Goal: Find specific page/section: Find specific page/section

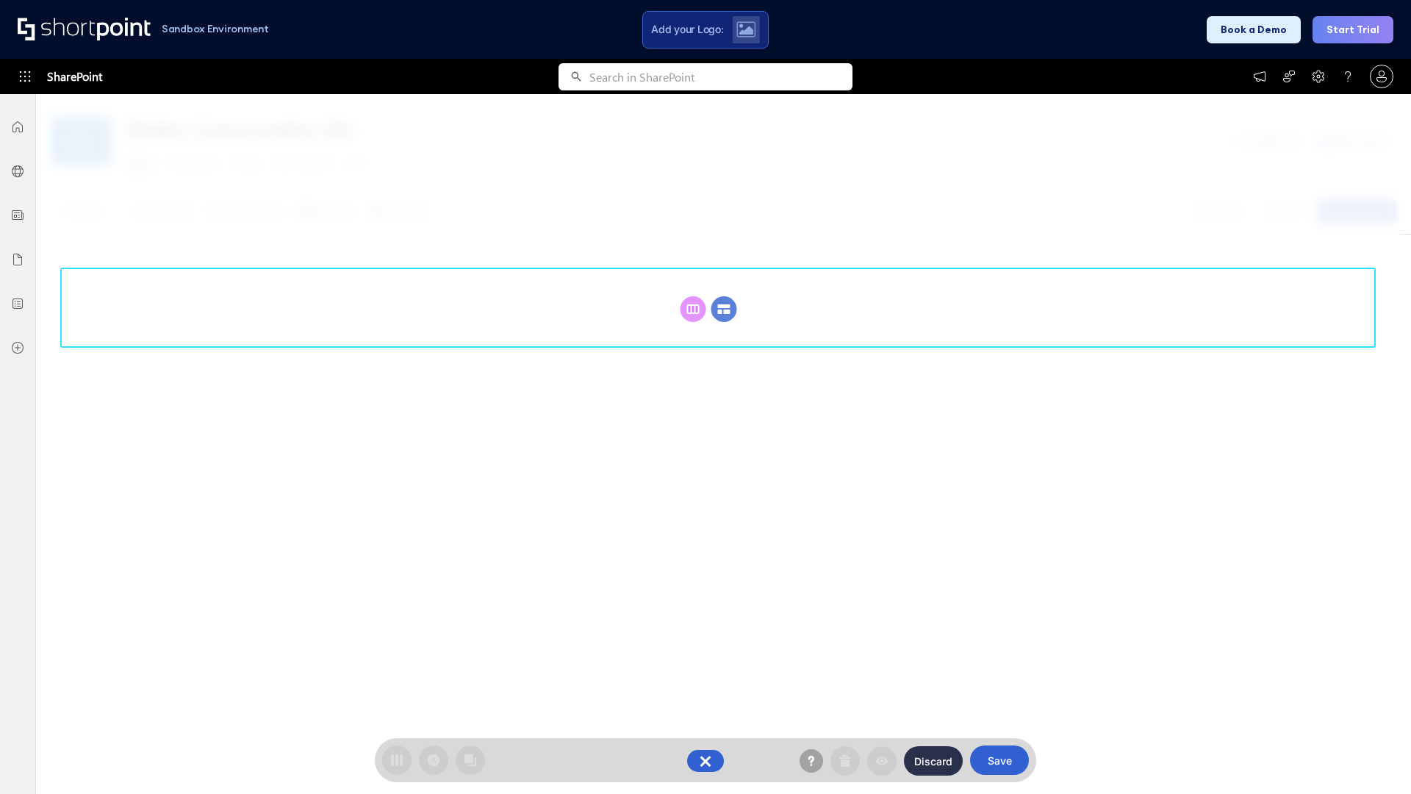
scroll to position [202, 0]
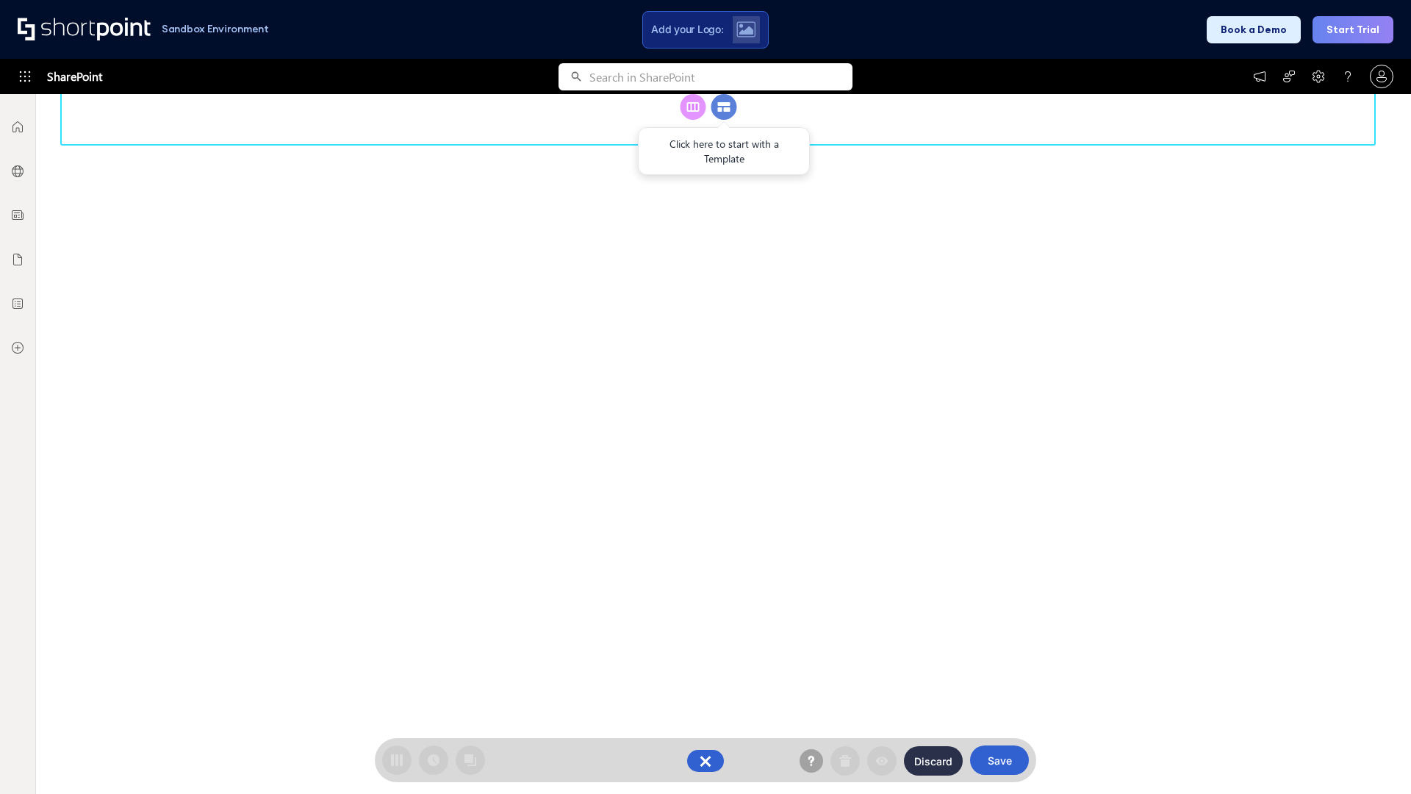
click at [724, 120] on circle at bounding box center [724, 107] width 26 height 26
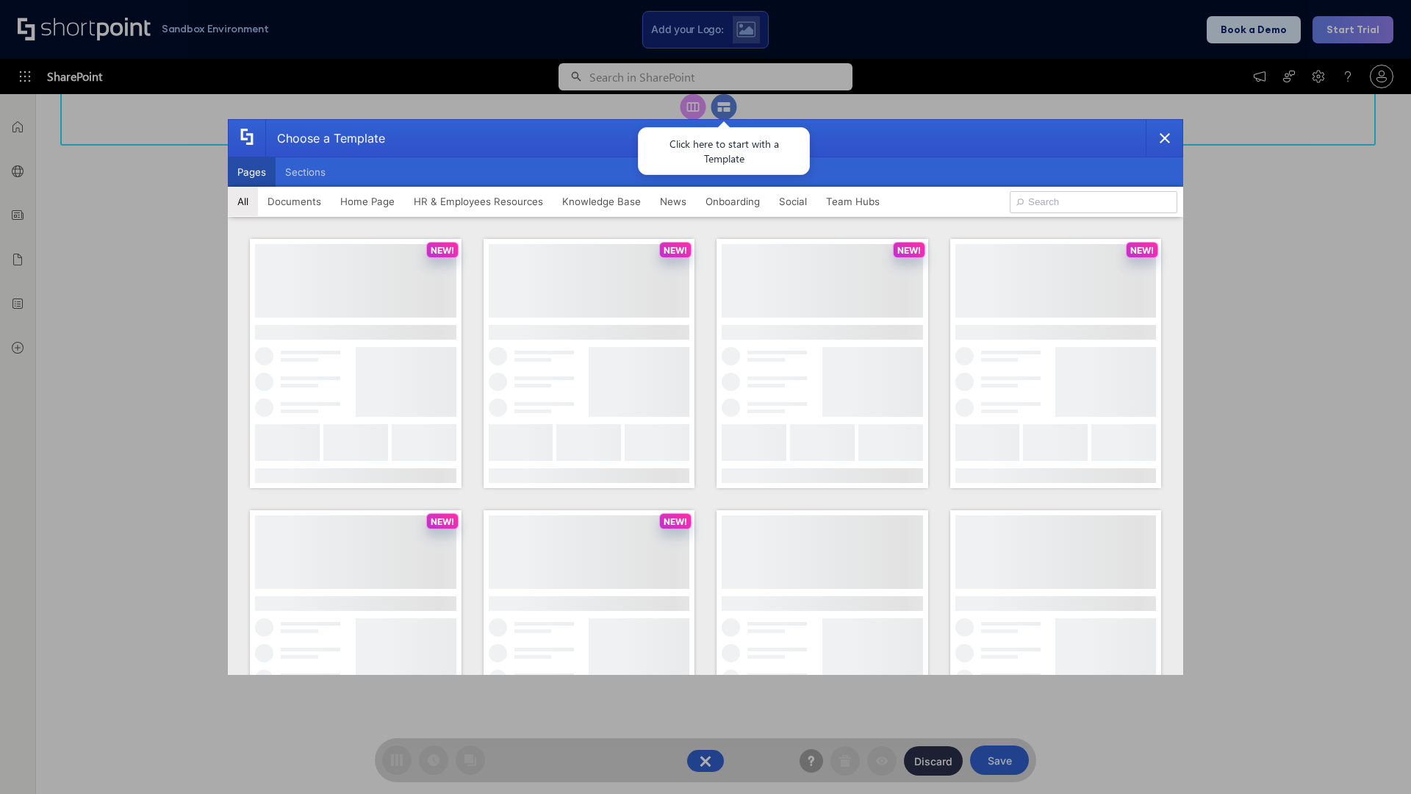
scroll to position [0, 0]
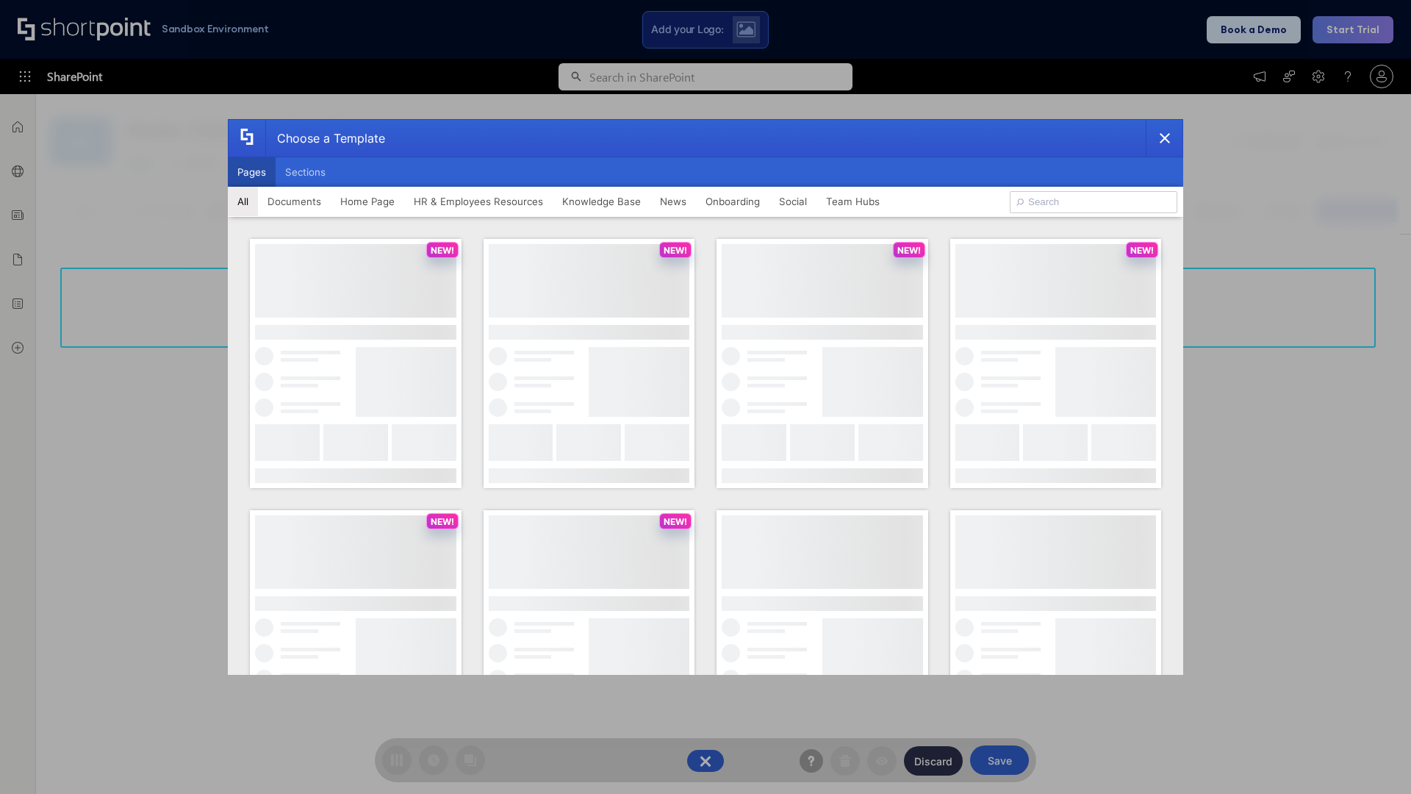
click at [251, 172] on button "Pages" at bounding box center [252, 171] width 48 height 29
type input "Documents 1"
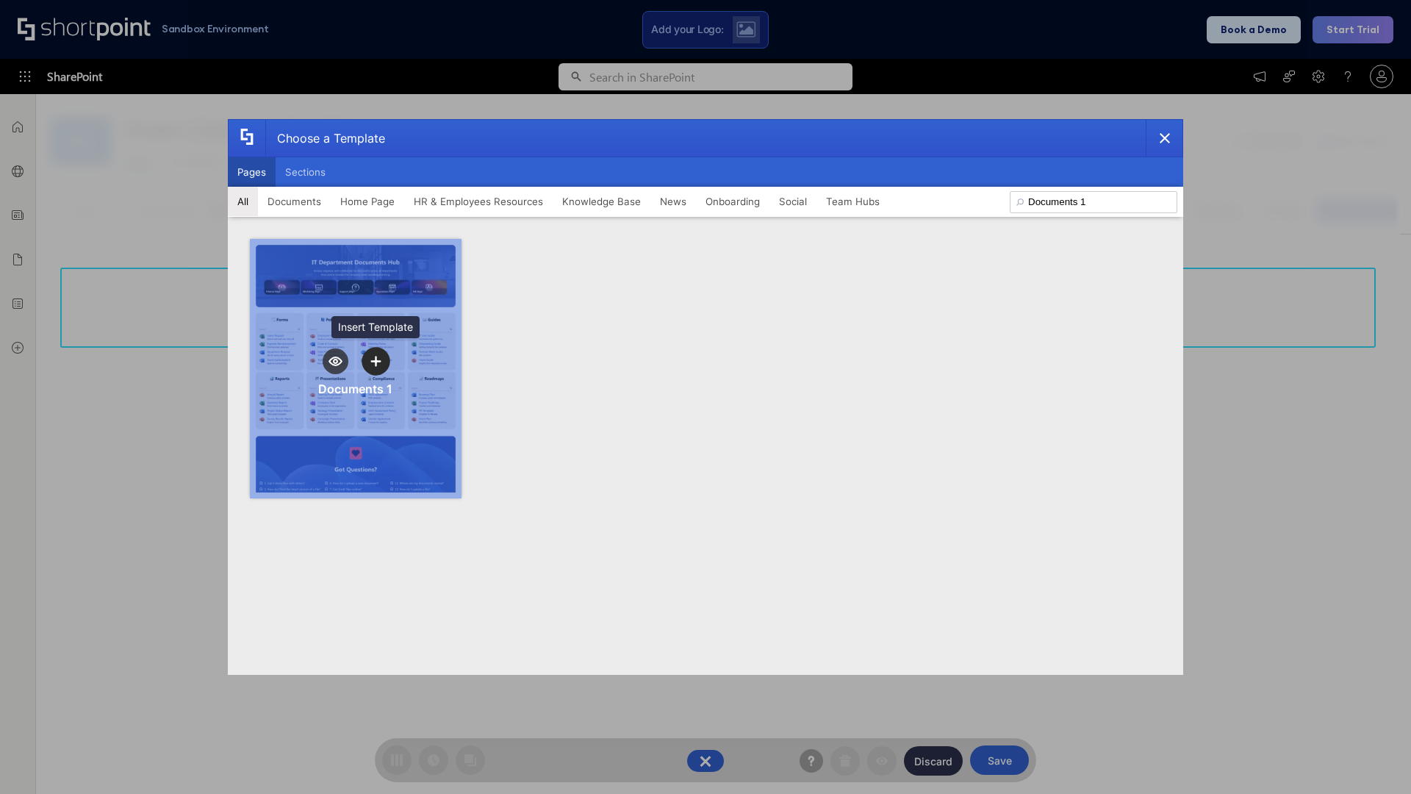
click at [376, 361] on icon "template selector" at bounding box center [375, 361] width 10 height 10
